Goal: Task Accomplishment & Management: Manage account settings

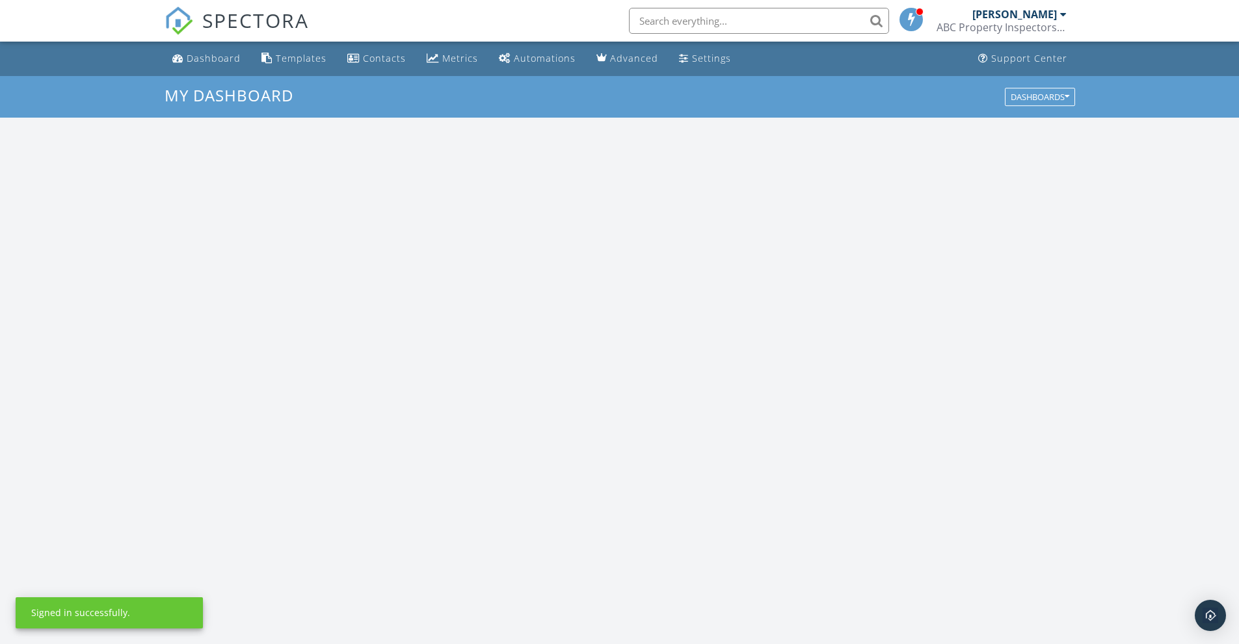
scroll to position [1203, 1259]
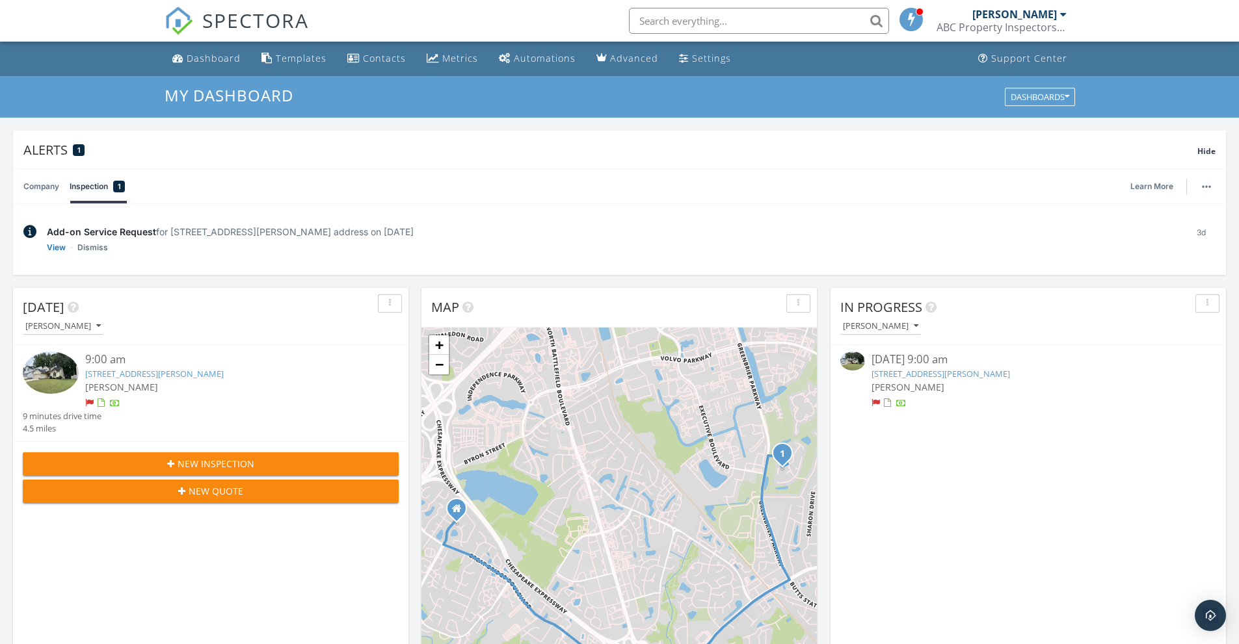
click at [129, 389] on span "[PERSON_NAME]" at bounding box center [121, 387] width 73 height 12
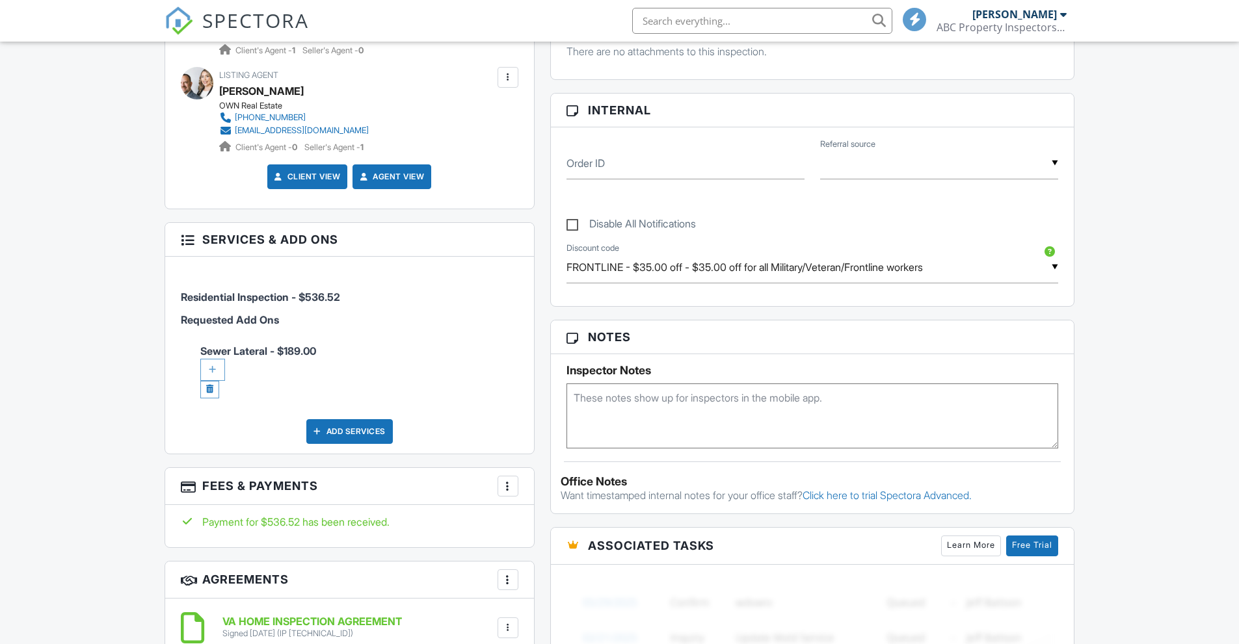
scroll to position [650, 0]
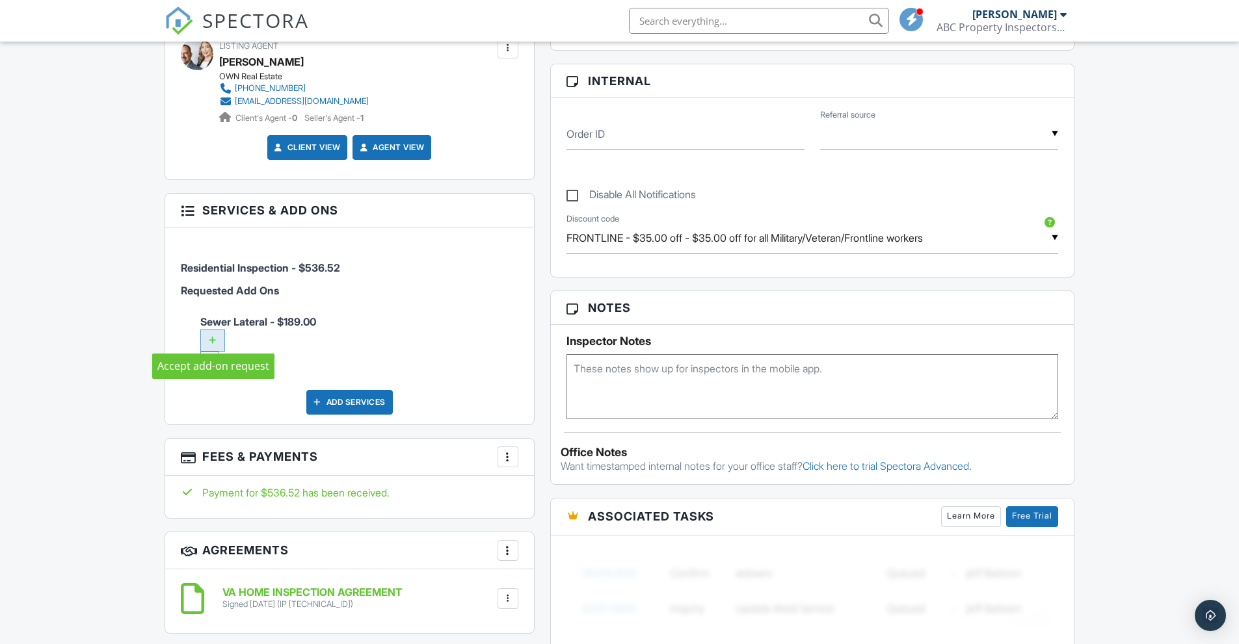
click at [214, 333] on div at bounding box center [212, 341] width 25 height 22
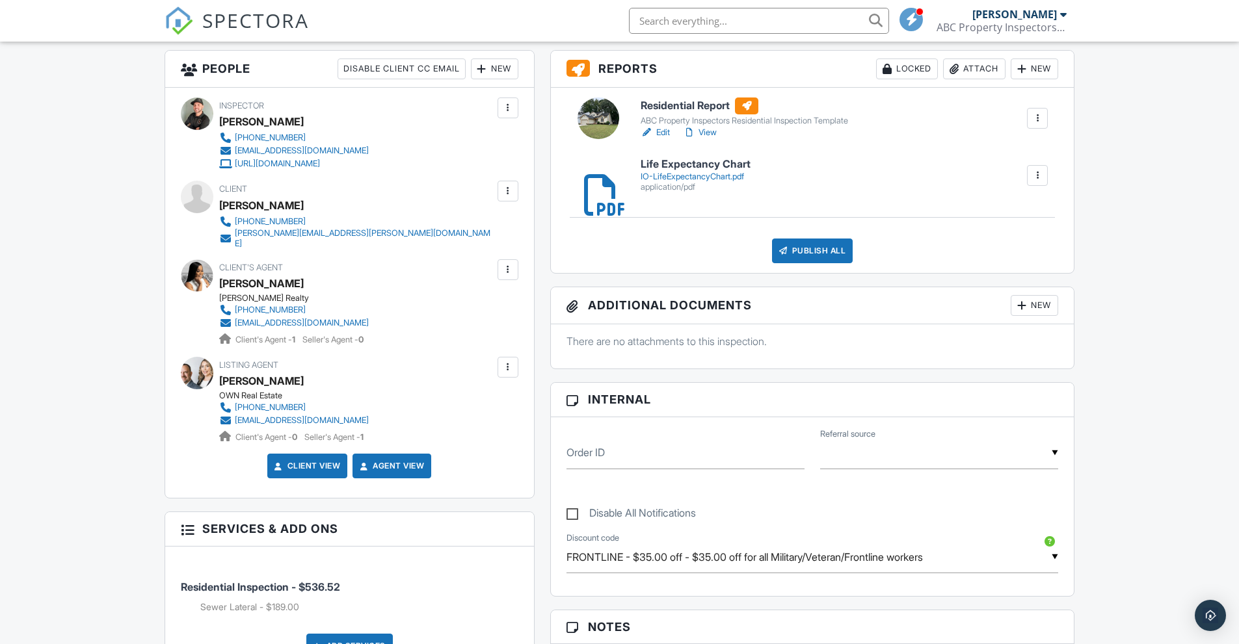
scroll to position [397, 0]
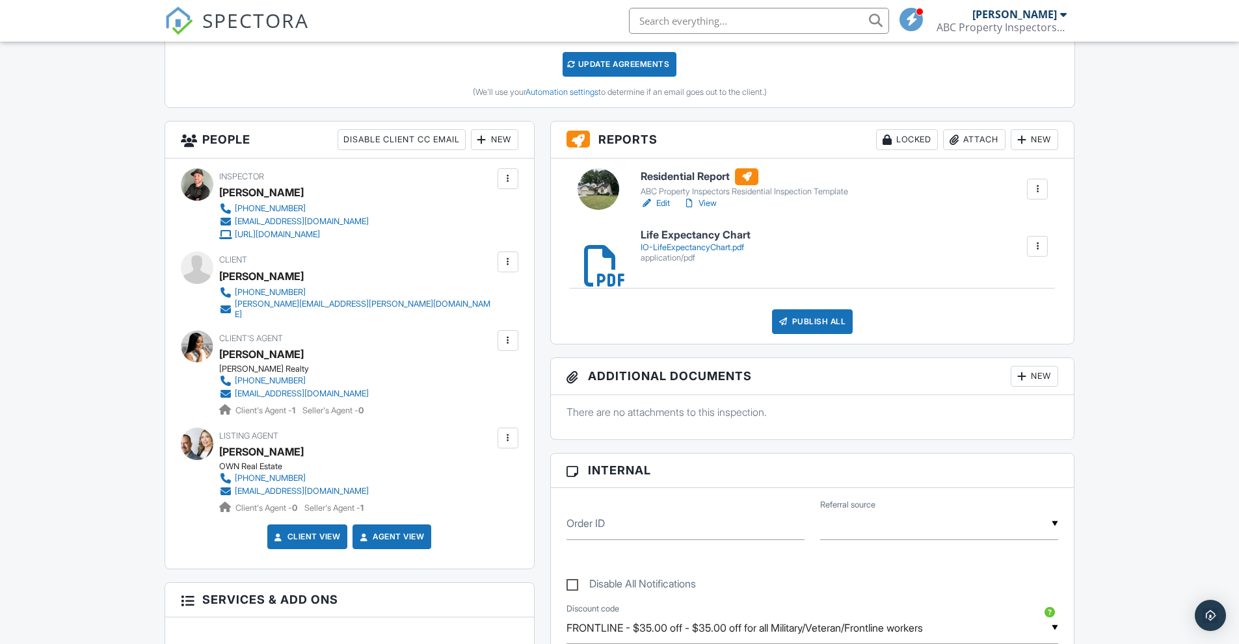
click at [665, 206] on link "Edit" at bounding box center [654, 203] width 29 height 13
